Goal: Task Accomplishment & Management: Manage account settings

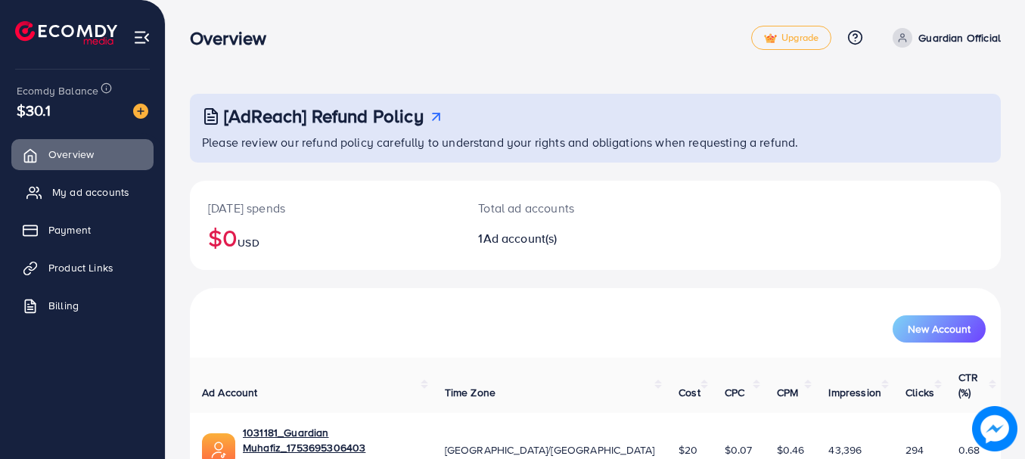
click at [123, 191] on span "My ad accounts" at bounding box center [90, 192] width 77 height 15
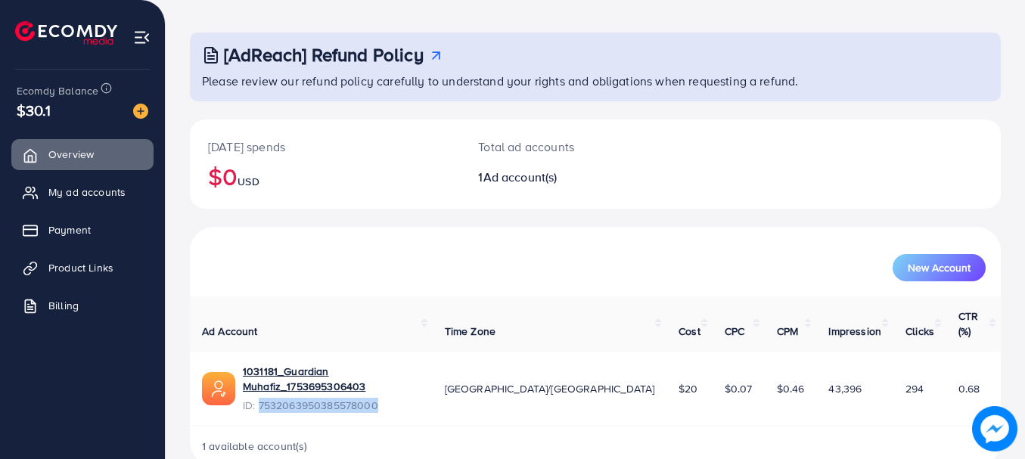
drag, startPoint x: 397, startPoint y: 377, endPoint x: 259, endPoint y: 375, distance: 137.7
click at [259, 398] on span "ID: 7532063950385578000" at bounding box center [332, 405] width 178 height 15
copy span "7532063950385578000"
click at [113, 182] on link "My ad accounts" at bounding box center [82, 192] width 142 height 30
click at [116, 193] on span "My ad accounts" at bounding box center [90, 192] width 77 height 15
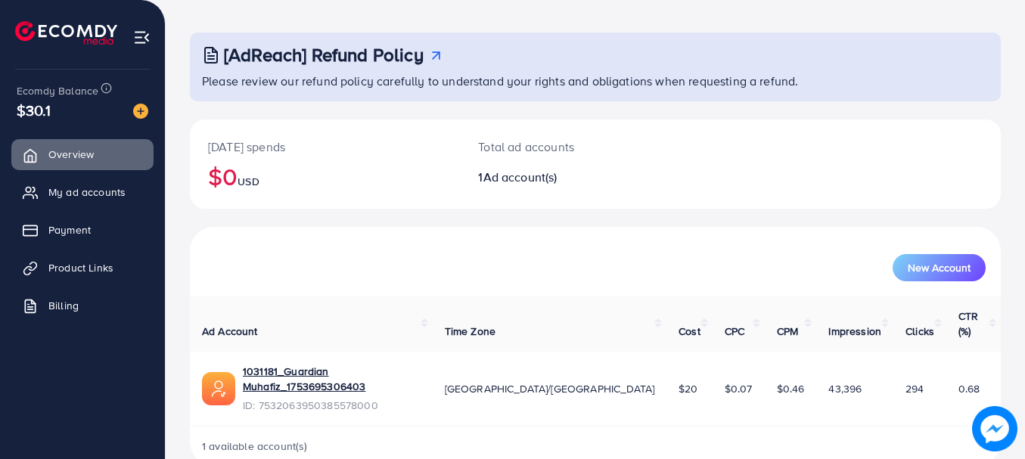
click at [408, 168] on h2 "$0 USD" at bounding box center [325, 176] width 234 height 29
click at [98, 191] on span "My ad accounts" at bounding box center [90, 192] width 77 height 15
click at [118, 182] on link "My ad accounts" at bounding box center [82, 192] width 142 height 30
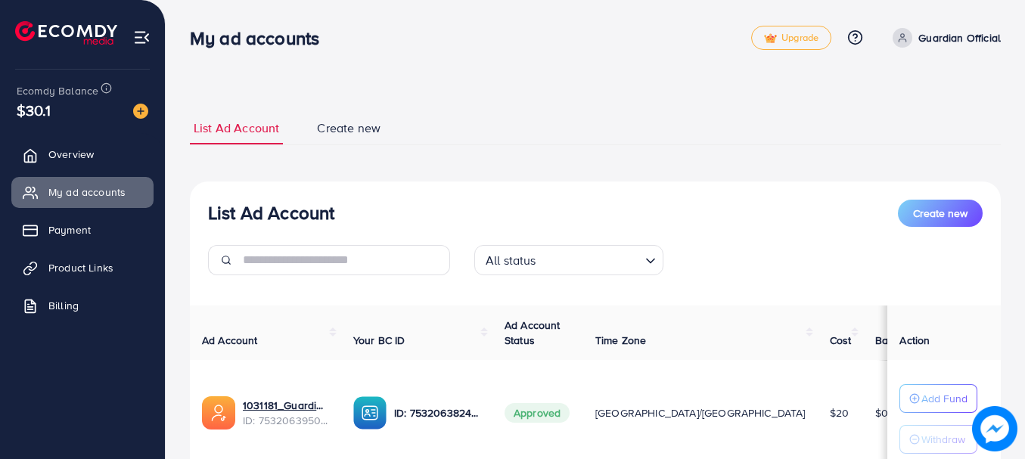
scroll to position [116, 0]
